Goal: Use online tool/utility: Utilize a website feature to perform a specific function

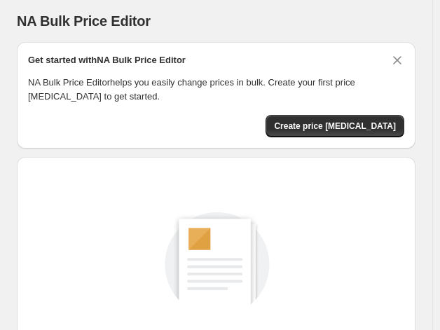
scroll to position [163, 0]
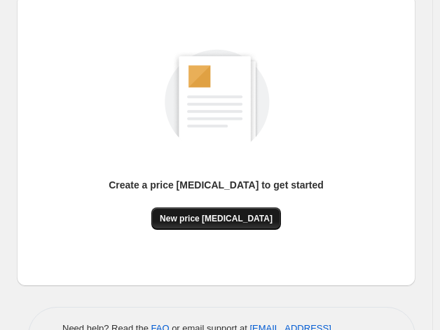
click at [216, 208] on button "New price change job" at bounding box center [216, 218] width 130 height 22
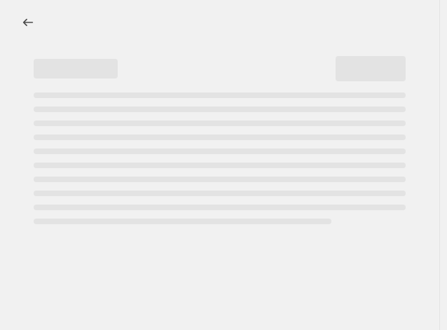
select select "percentage"
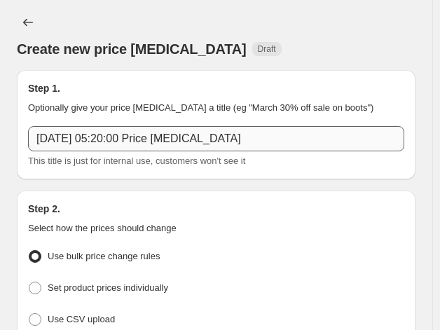
scroll to position [251, 0]
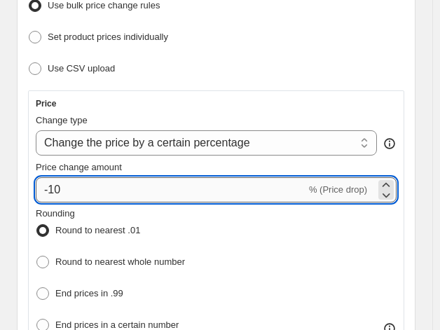
click at [128, 181] on input "-10" at bounding box center [171, 189] width 270 height 25
type input "-1"
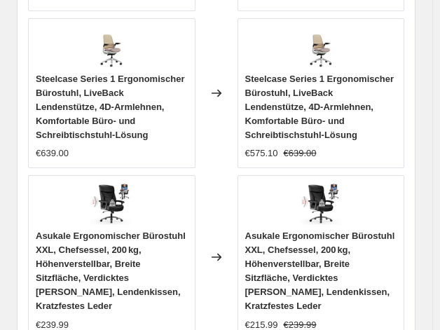
scroll to position [1968, 0]
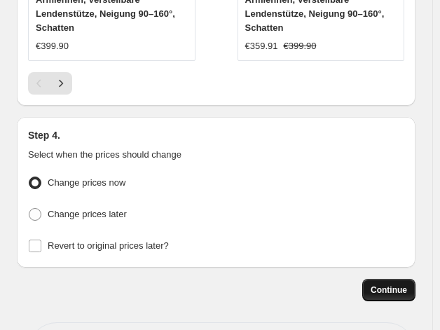
type input "-35"
click at [416, 279] on button "Continue" at bounding box center [388, 290] width 53 height 22
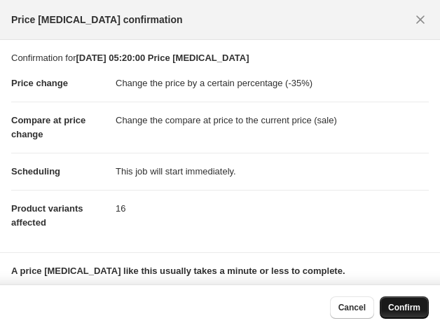
click at [411, 308] on span "Confirm" at bounding box center [404, 307] width 32 height 11
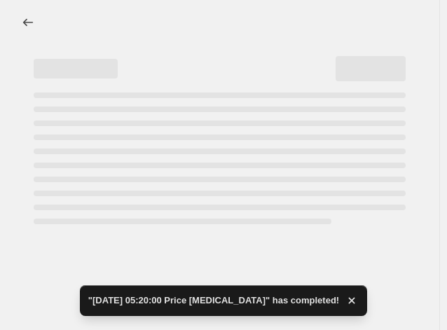
select select "percentage"
